Goal: Information Seeking & Learning: Find specific page/section

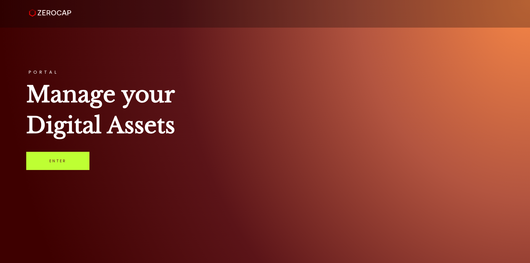
click at [68, 165] on link "Enter" at bounding box center [57, 161] width 63 height 18
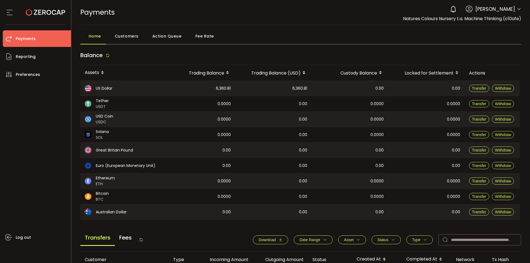
click at [204, 34] on span "Fee Rate" at bounding box center [205, 36] width 19 height 11
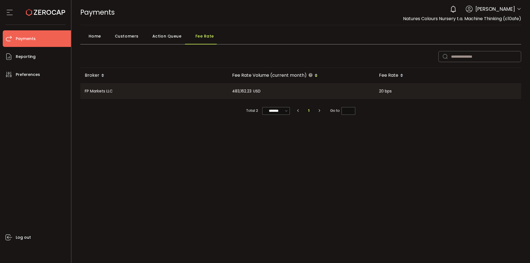
click at [94, 34] on span "Home" at bounding box center [95, 36] width 12 height 11
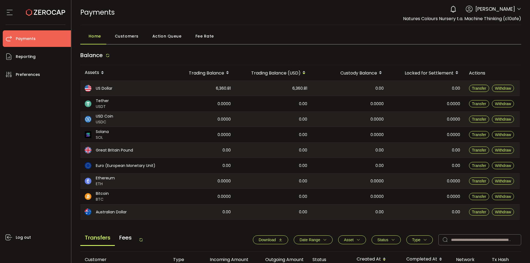
scroll to position [110, 0]
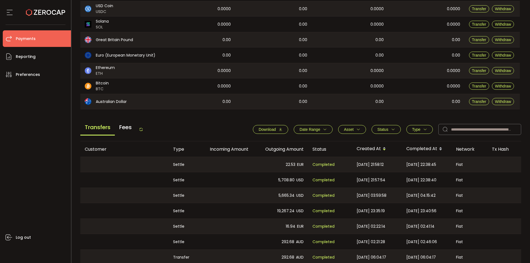
click at [127, 131] on span "Fees" at bounding box center [125, 127] width 21 height 15
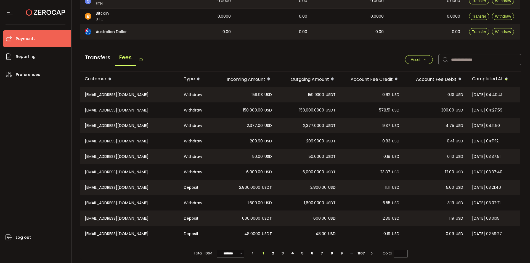
scroll to position [183, 0]
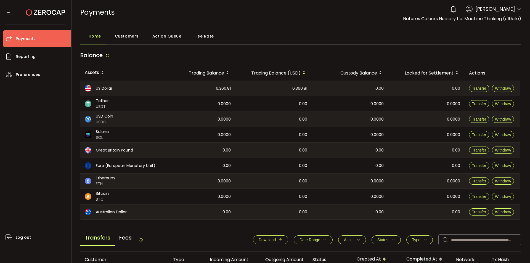
click at [204, 43] on div "Fee Rate" at bounding box center [203, 38] width 32 height 14
